Goal: Find specific page/section: Find specific page/section

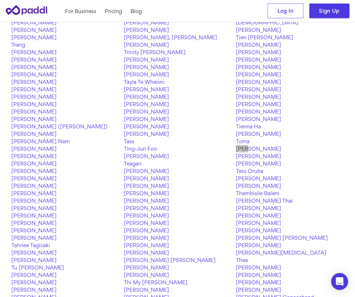
scroll to position [554, 0]
click at [240, 260] on link "Thea" at bounding box center [290, 259] width 108 height 7
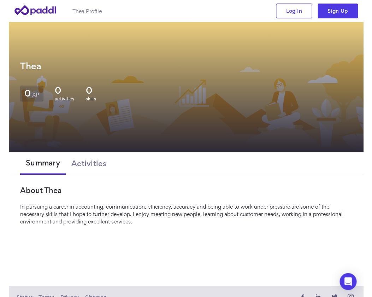
scroll to position [38, 0]
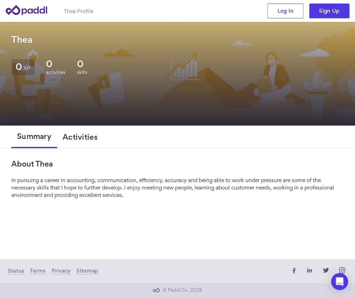
click at [82, 135] on span "Activities" at bounding box center [80, 136] width 35 height 8
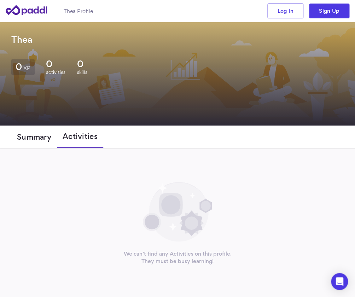
click at [35, 142] on button "Summary" at bounding box center [34, 136] width 46 height 23
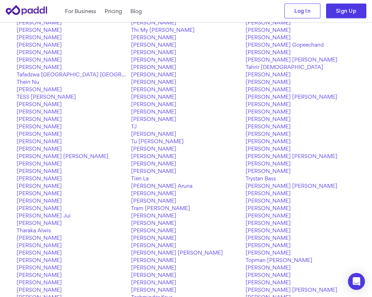
scroll to position [1510, 0]
